Goal: Communication & Community: Ask a question

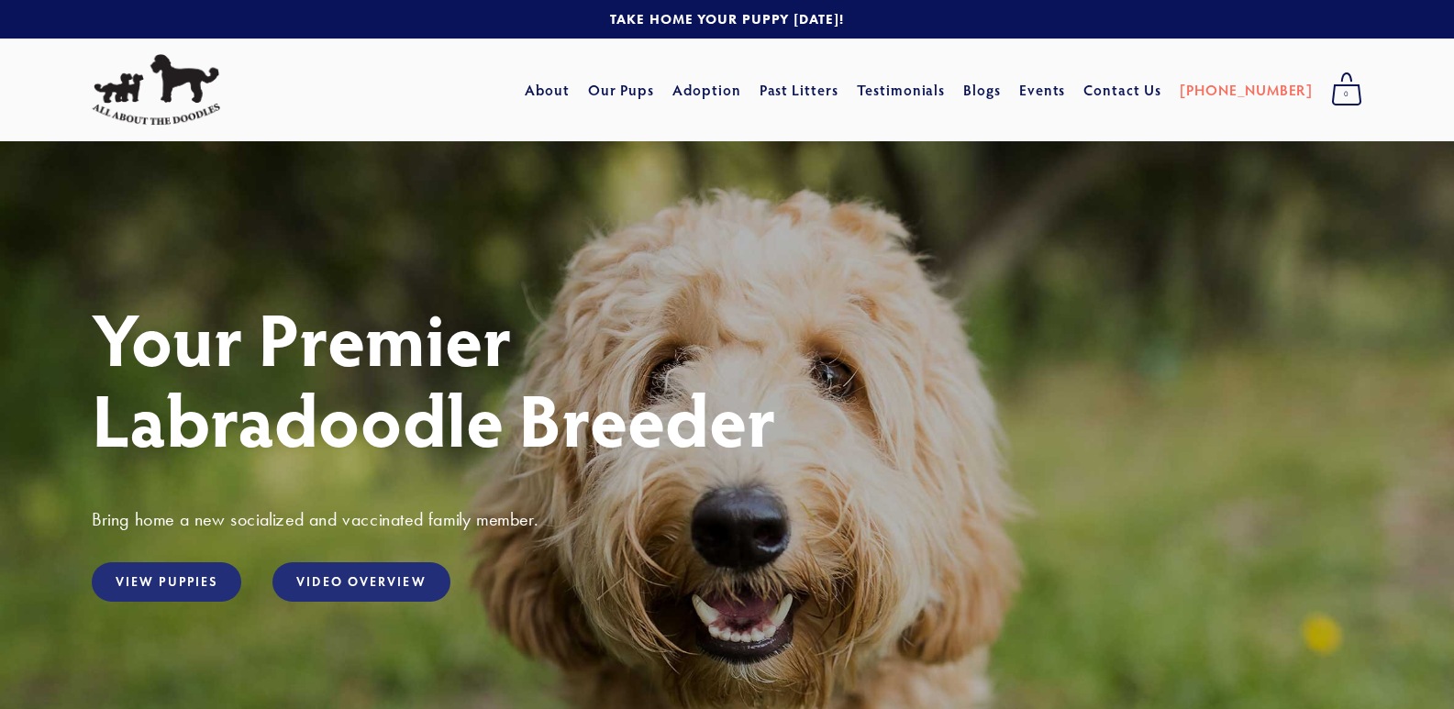
click at [1084, 73] on link "Contact Us" at bounding box center [1123, 89] width 78 height 33
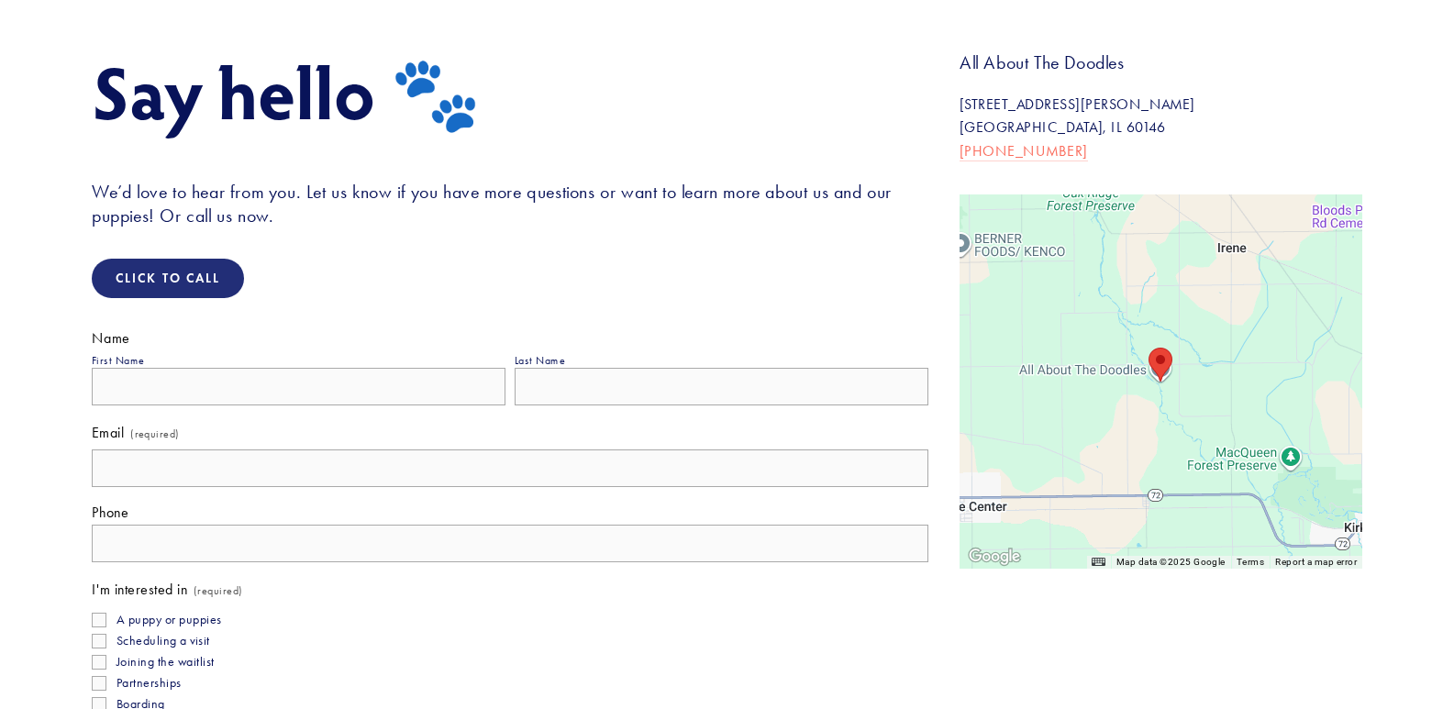
scroll to position [367, 0]
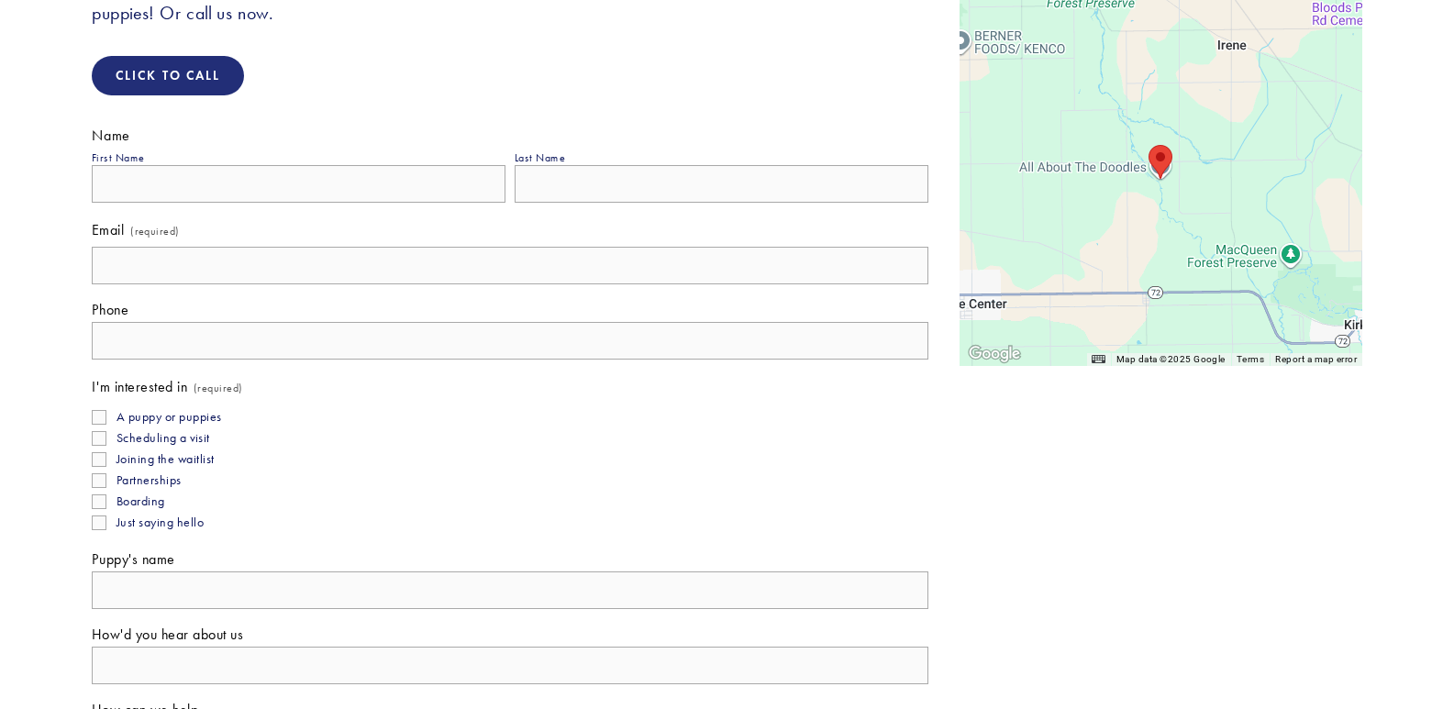
drag, startPoint x: 260, startPoint y: 250, endPoint x: 263, endPoint y: 284, distance: 33.2
click at [264, 250] on input "Email (required)" at bounding box center [510, 266] width 837 height 38
type input "Ricky@Procompanypage.com"
type input "Ricky"
type input "Carder"
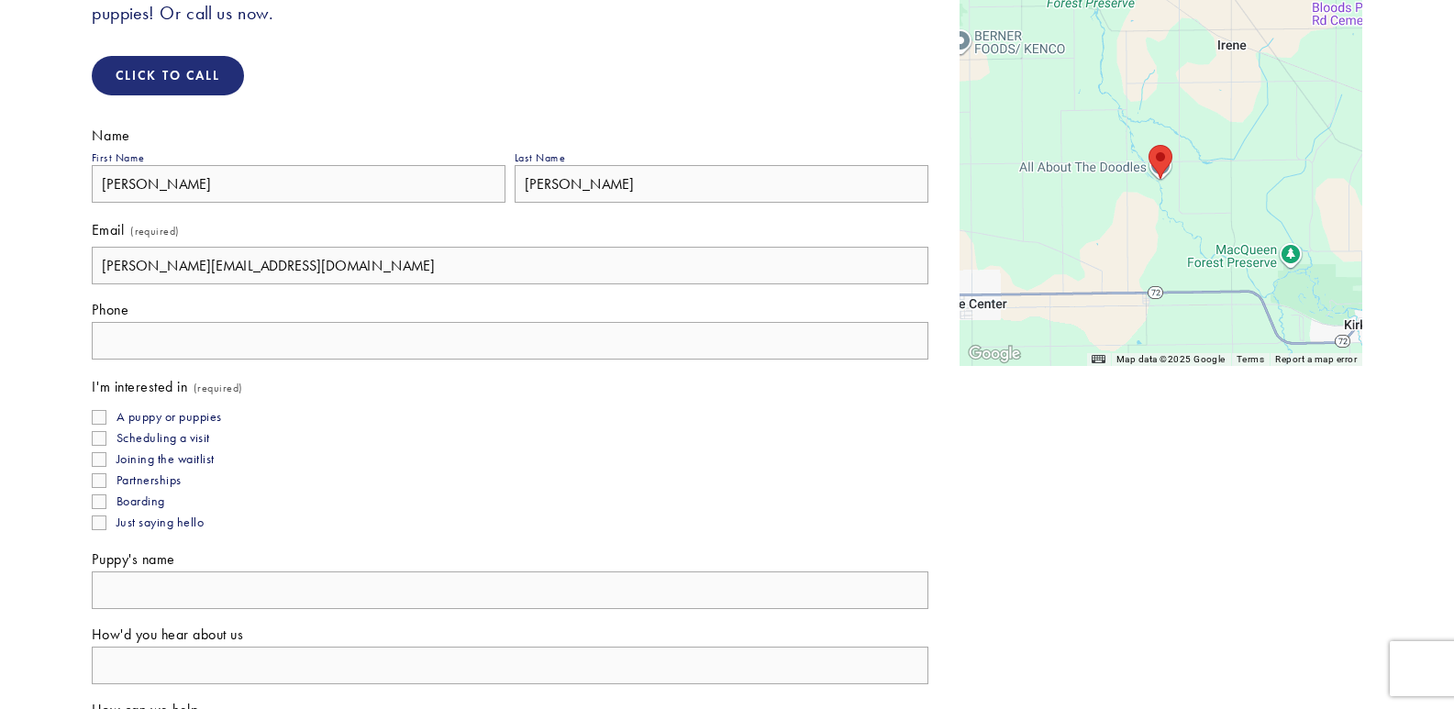
type input "(814) 980-5065"
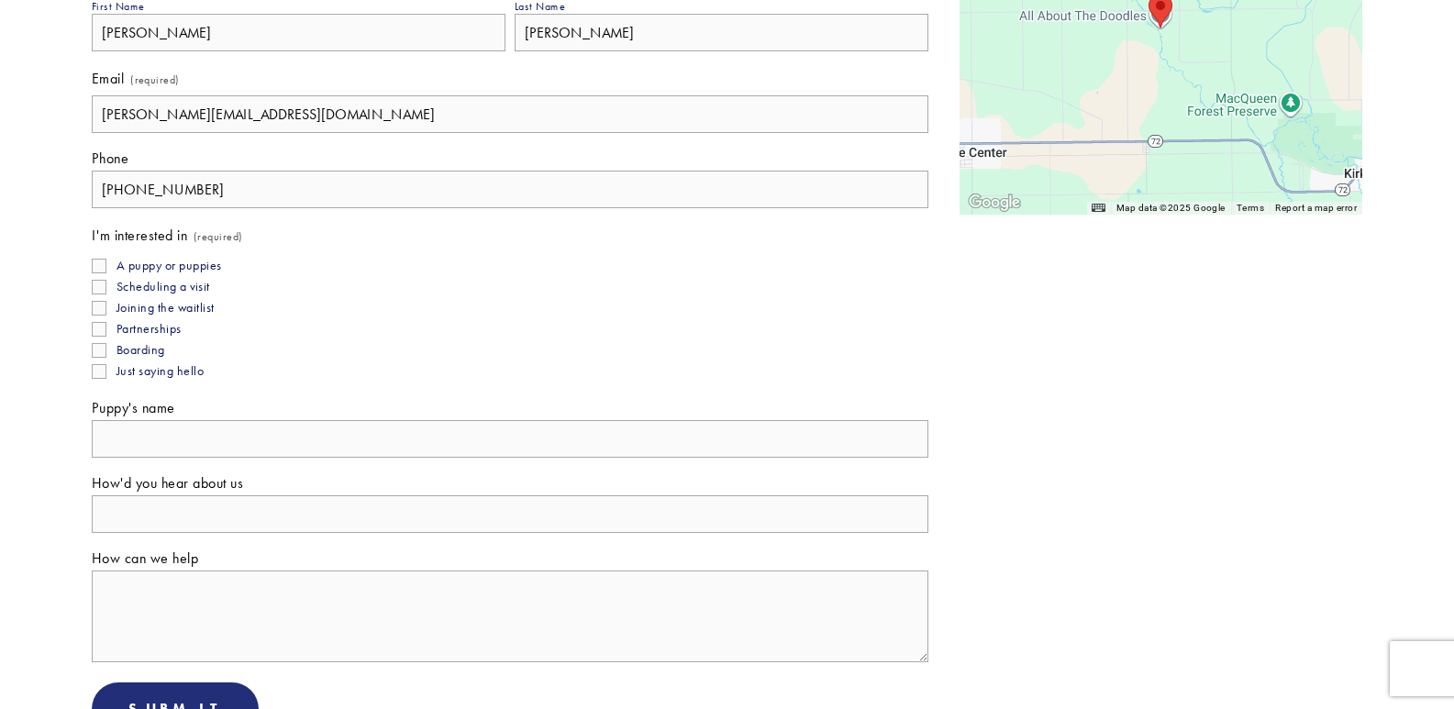
scroll to position [734, 0]
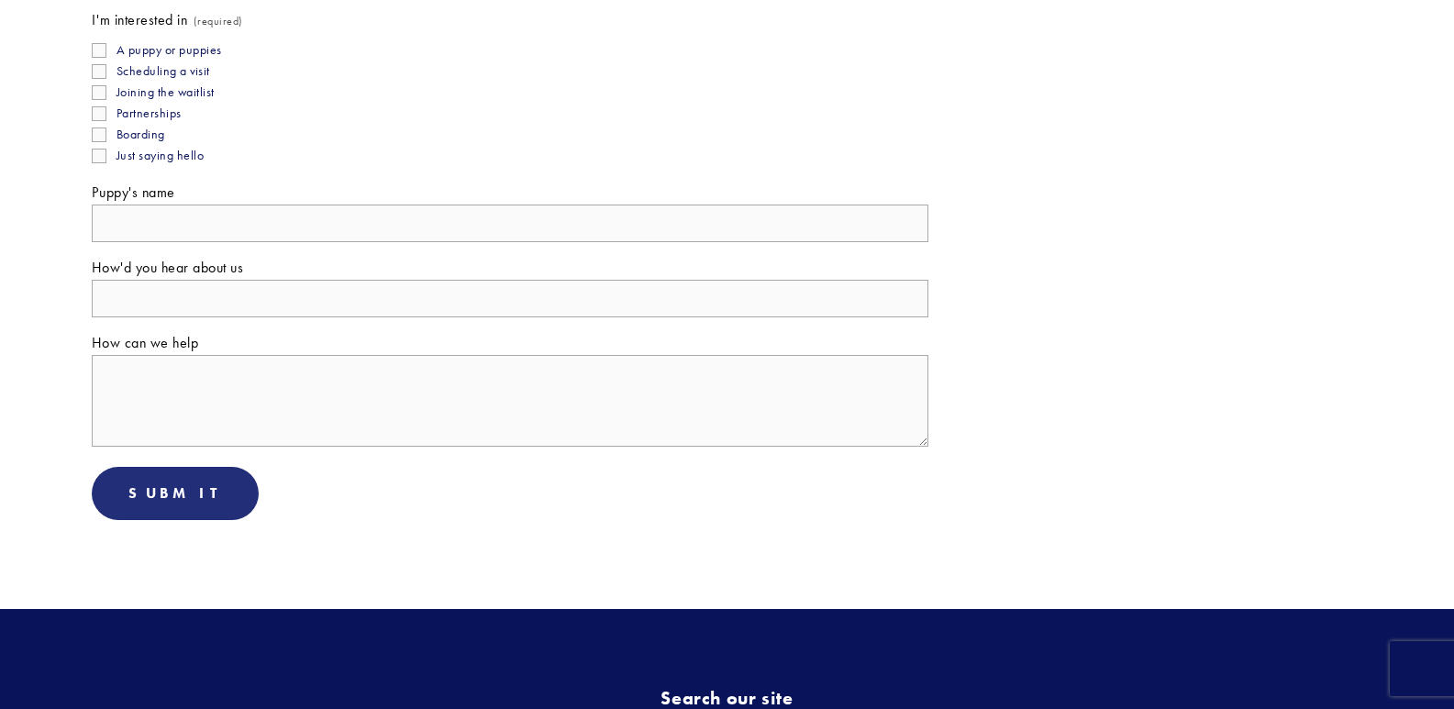
drag, startPoint x: 150, startPoint y: 415, endPoint x: 167, endPoint y: 364, distance: 53.1
click at [154, 429] on textarea "How can we help" at bounding box center [510, 401] width 837 height 92
paste textarea "Wikipedia is considered to be the World’s most significant tool for reference m…"
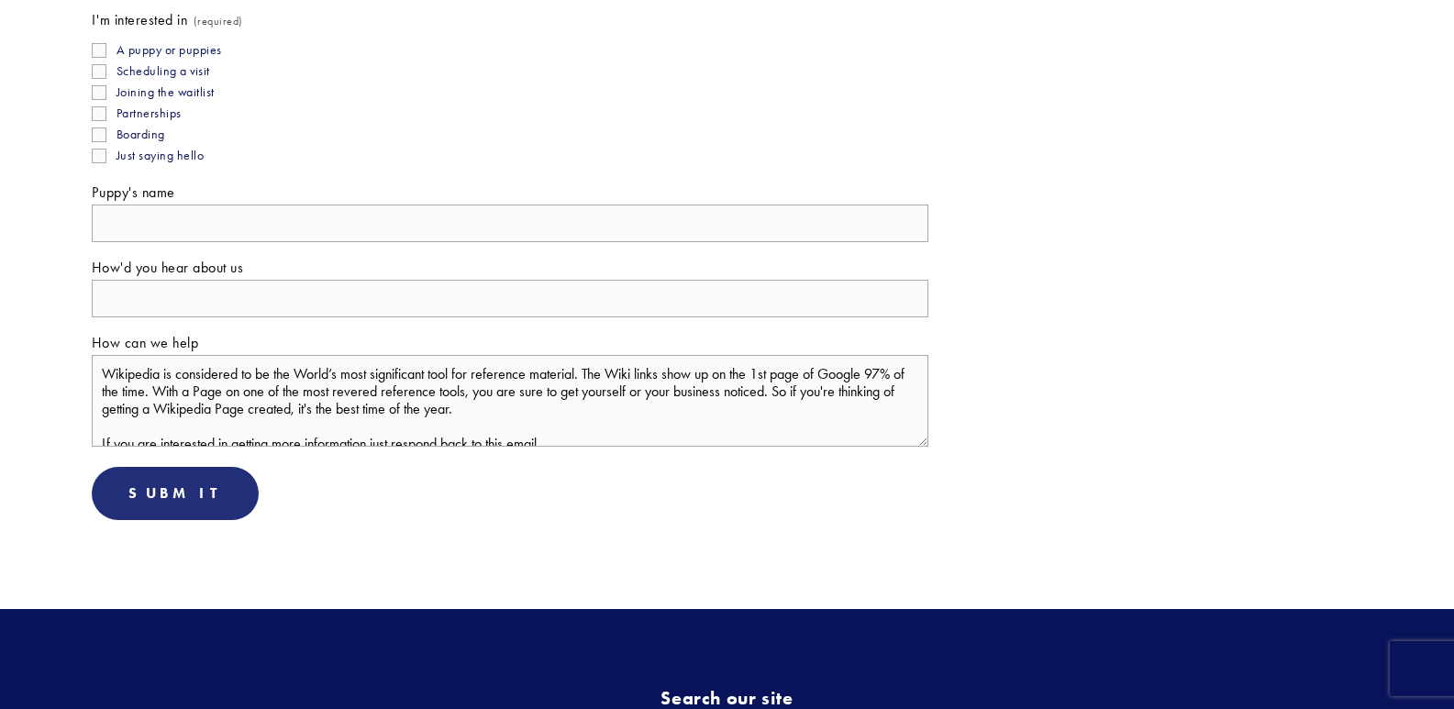
type textarea "Wikipedia is considered to be the World’s most significant tool for reference m…"
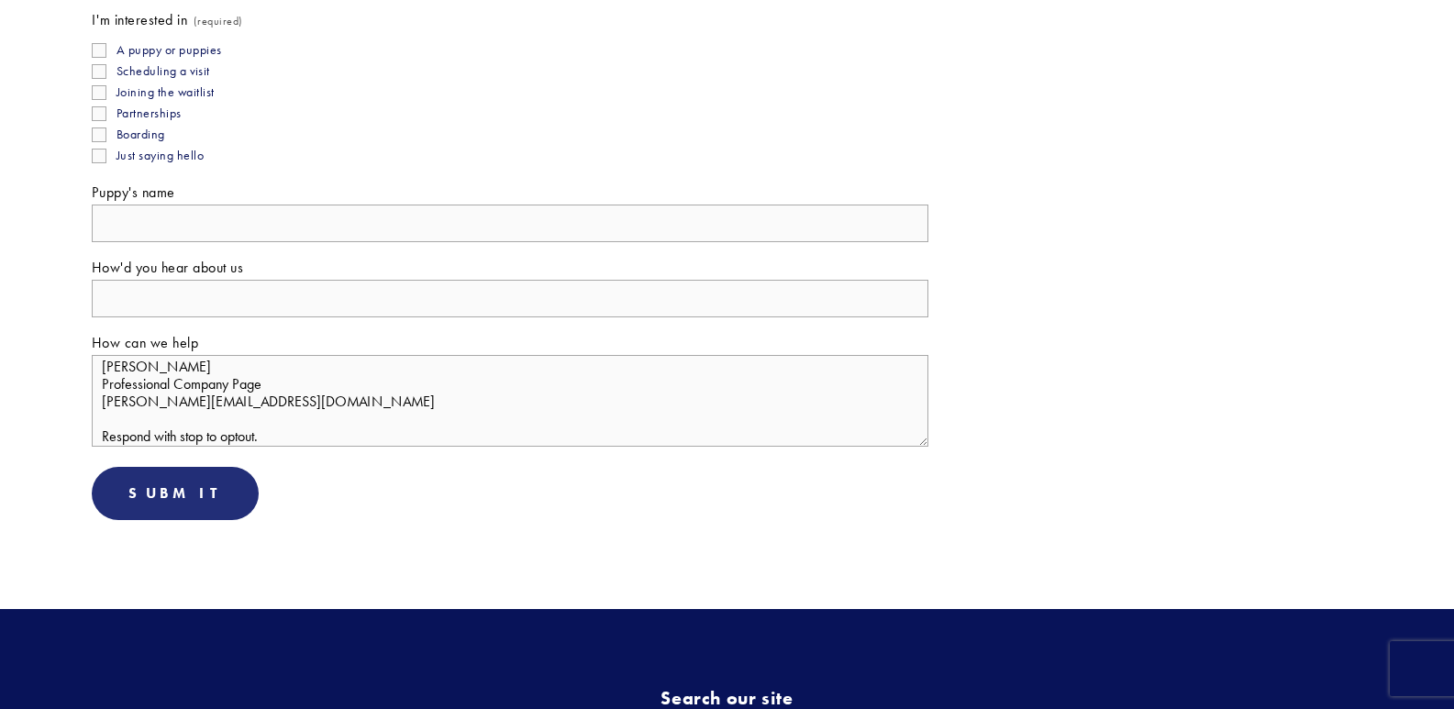
click at [173, 345] on span "How can we help" at bounding box center [145, 342] width 106 height 17
click at [173, 355] on textarea "Wikipedia is considered to be the World’s most significant tool for reference m…" at bounding box center [510, 401] width 837 height 92
click at [187, 309] on input "How'd you hear about us" at bounding box center [510, 299] width 837 height 38
type input "F"
type input "Google"
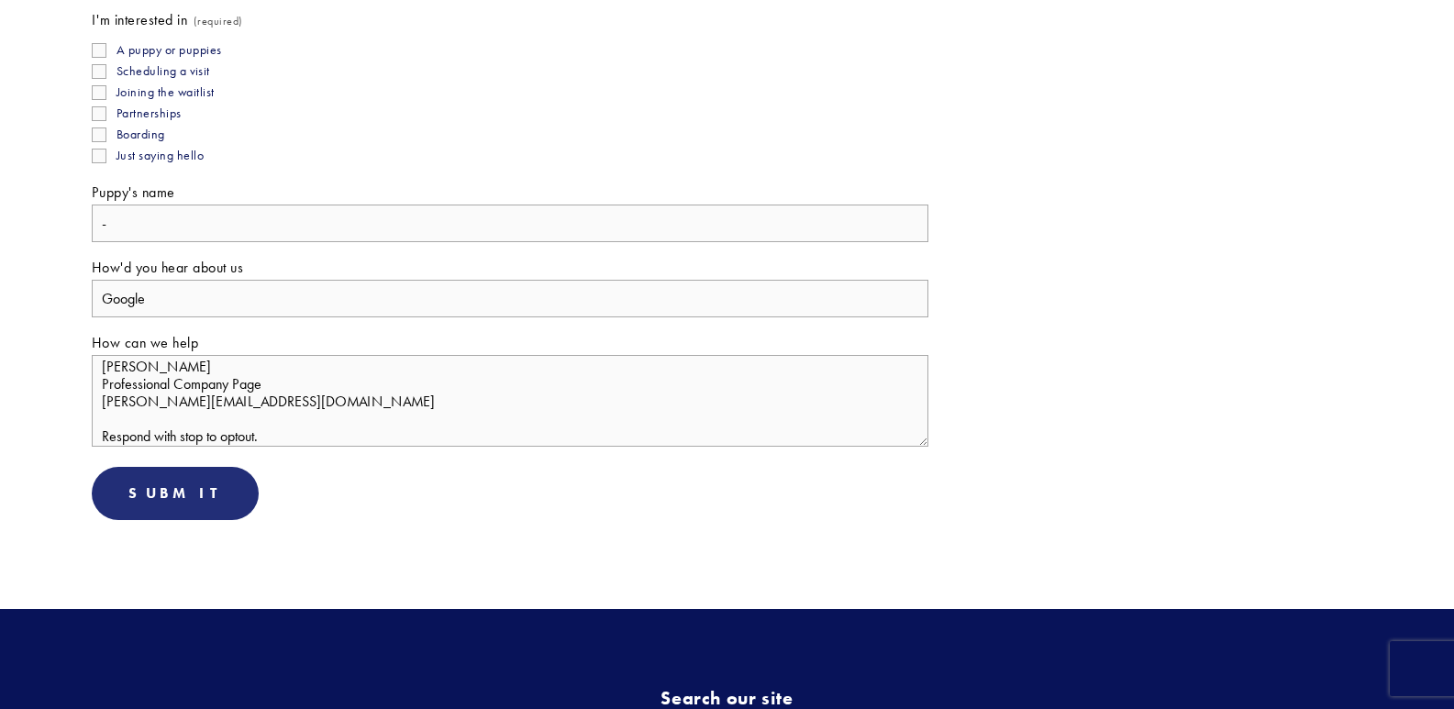
type input "-"
click at [92, 149] on input "Just saying hello" at bounding box center [99, 156] width 15 height 15
checkbox input "true"
drag, startPoint x: 114, startPoint y: 514, endPoint x: 0, endPoint y: 373, distance: 180.7
click at [114, 508] on button "Submit Submit" at bounding box center [175, 493] width 167 height 53
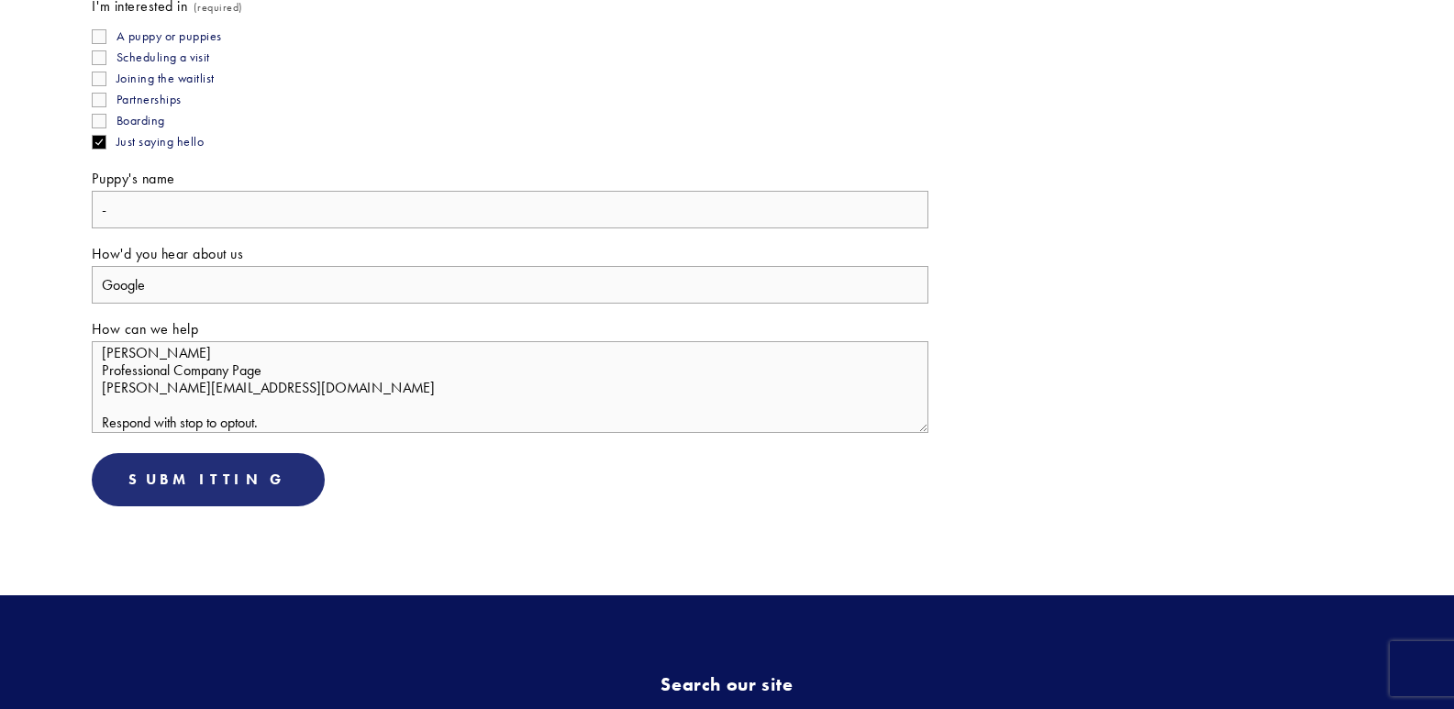
scroll to position [1063, 0]
